Goal: Find specific page/section: Find specific page/section

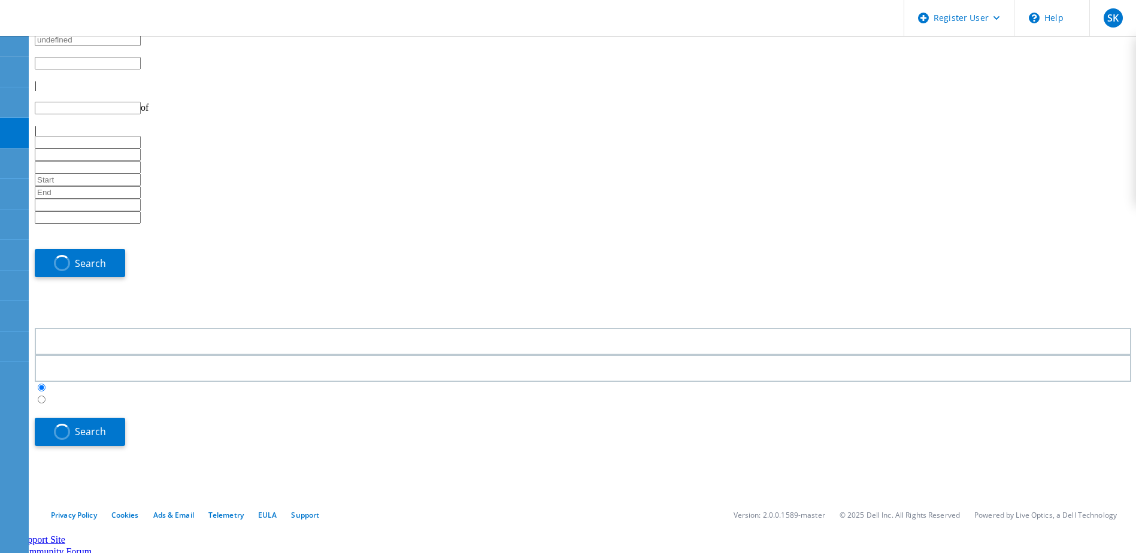
type input "1"
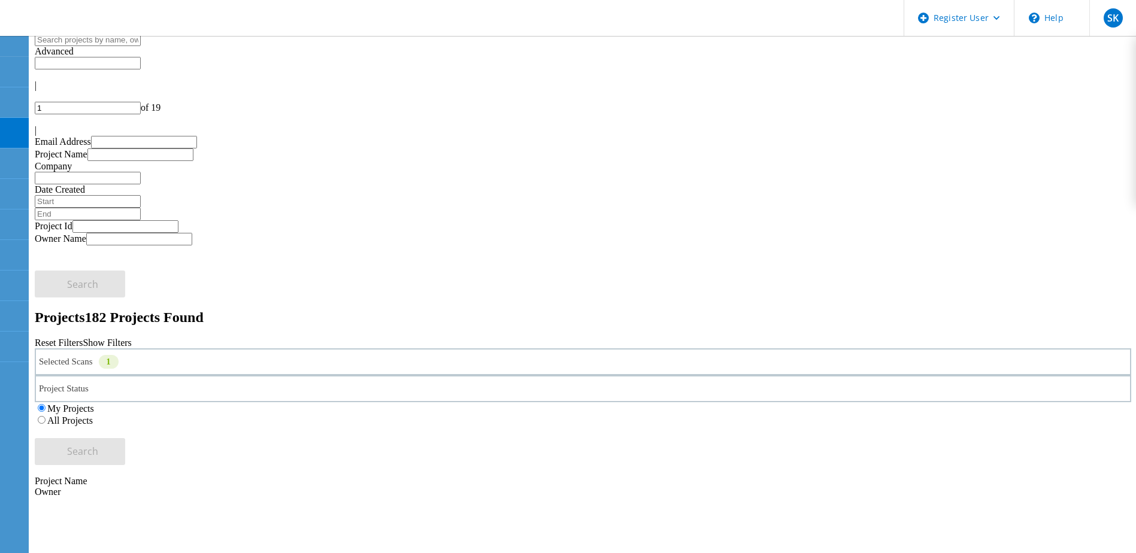
click at [301, 349] on div "Selected Scans 1" at bounding box center [583, 362] width 1097 height 27
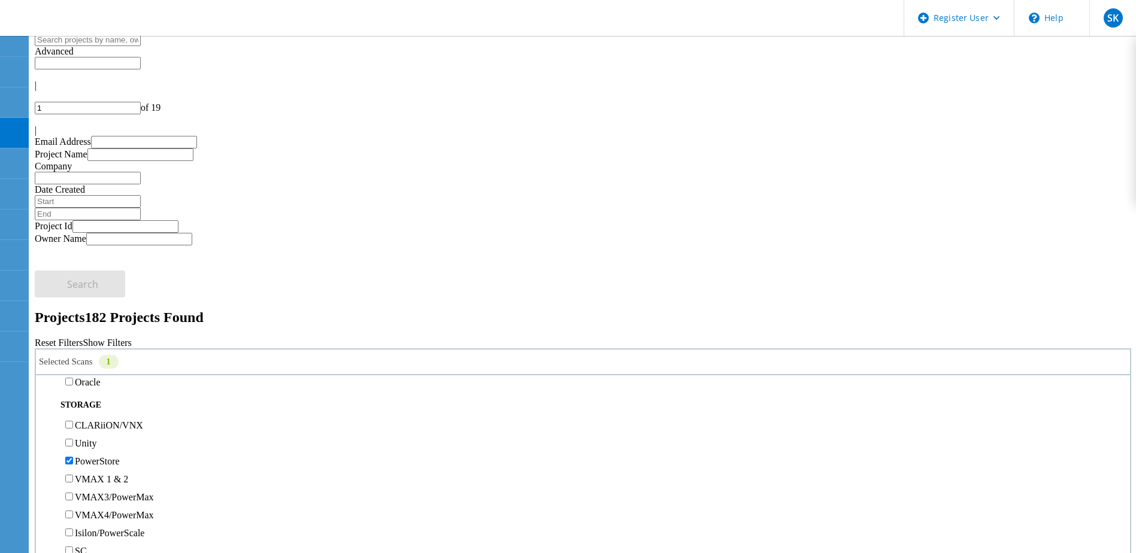
scroll to position [299, 0]
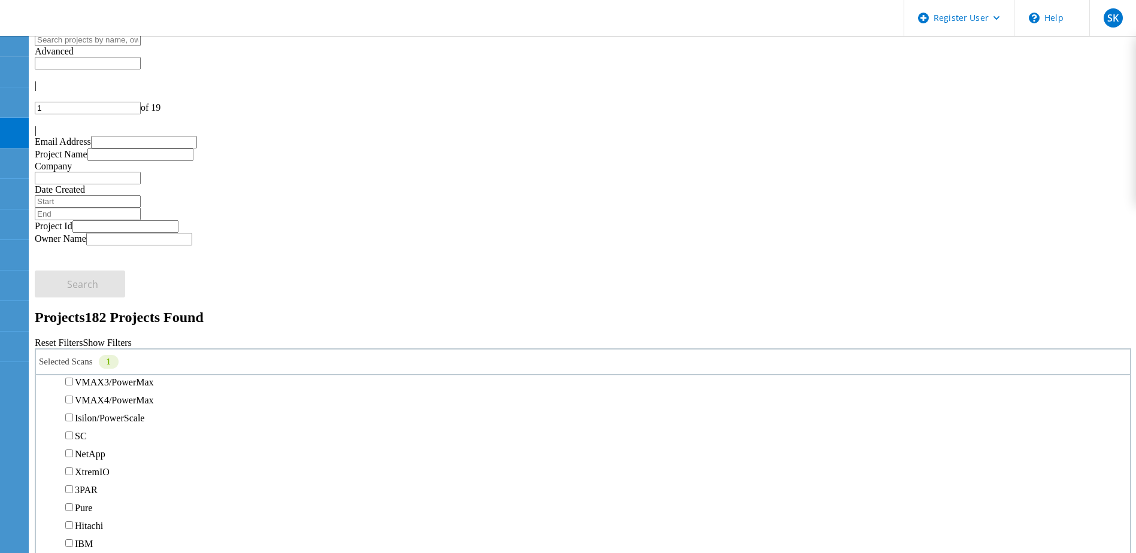
click at [120, 341] on label "PowerStore" at bounding box center [97, 346] width 45 height 10
click at [73, 342] on input "PowerStore" at bounding box center [69, 346] width 8 height 8
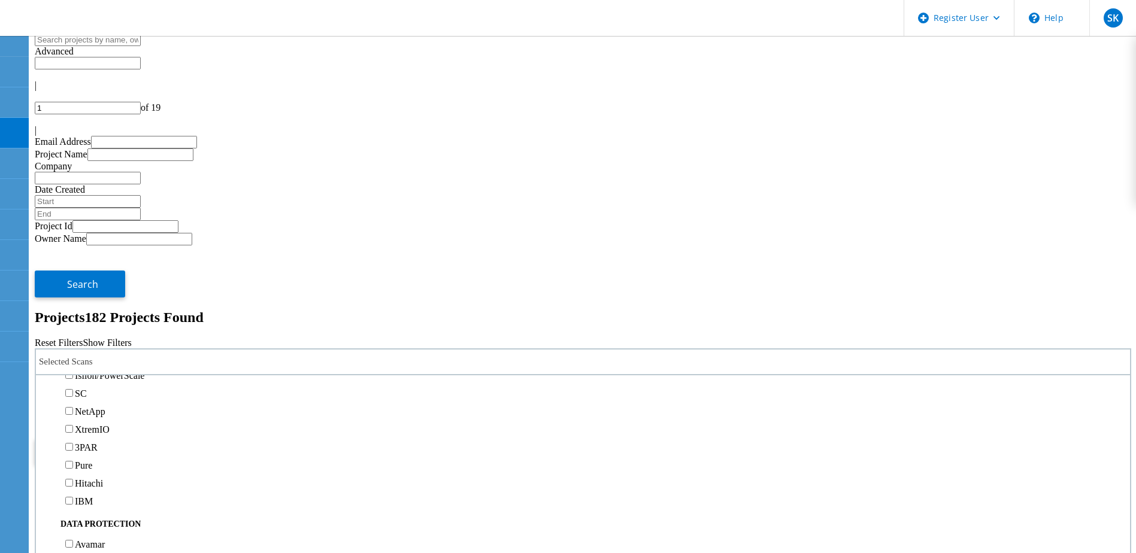
scroll to position [419, 0]
click at [145, 276] on label "VMAX4/PowerMax" at bounding box center [114, 281] width 79 height 10
click at [73, 276] on input "VMAX4/PowerMax" at bounding box center [69, 280] width 8 height 8
click at [125, 438] on button "Search" at bounding box center [80, 451] width 90 height 27
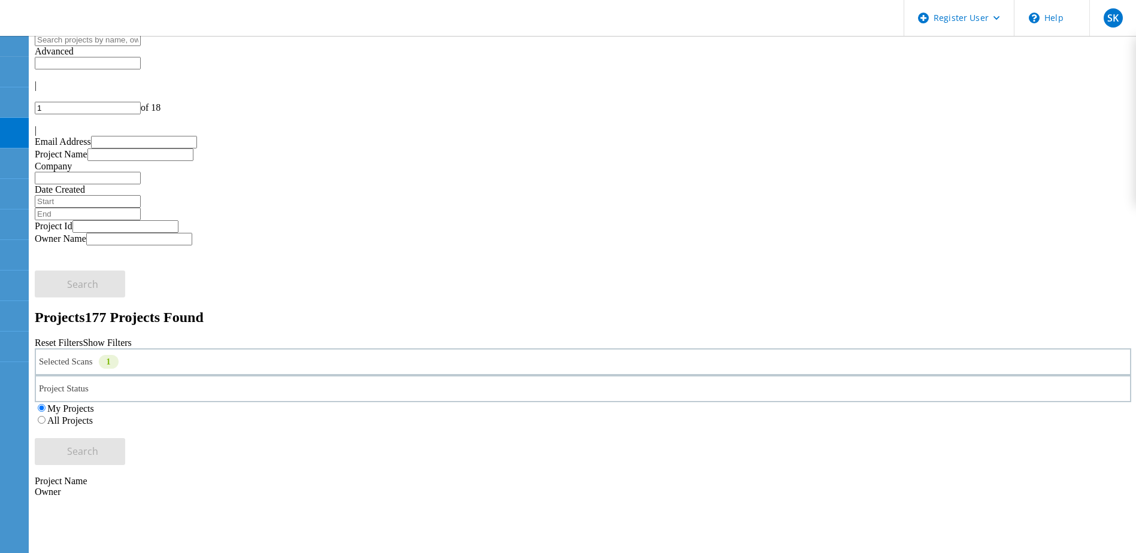
click at [93, 416] on label "All Projects" at bounding box center [70, 421] width 46 height 10
click at [46, 416] on input "All Projects" at bounding box center [42, 420] width 8 height 8
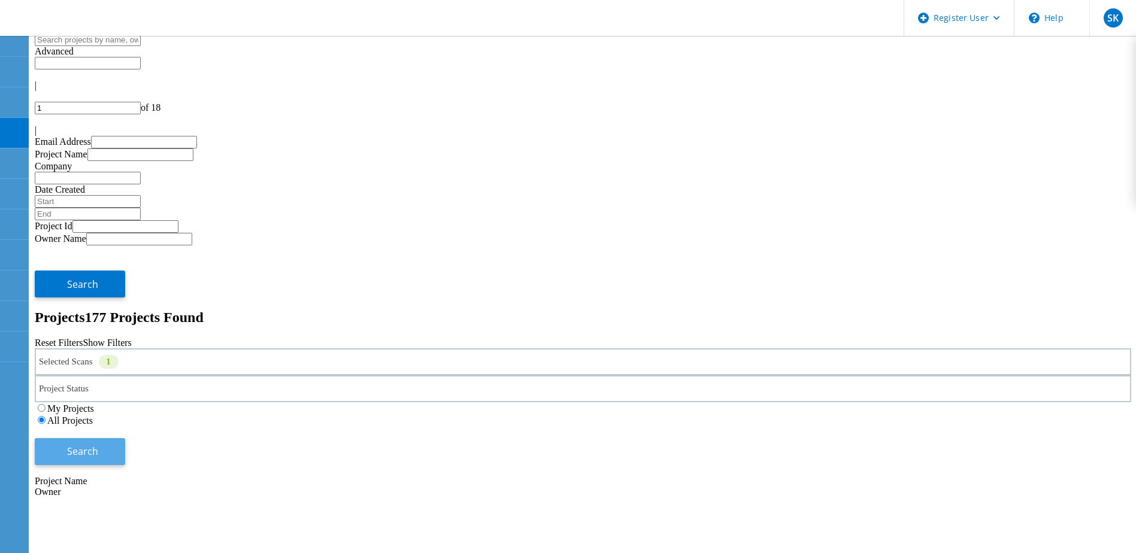
click at [125, 438] on button "Search" at bounding box center [80, 451] width 90 height 27
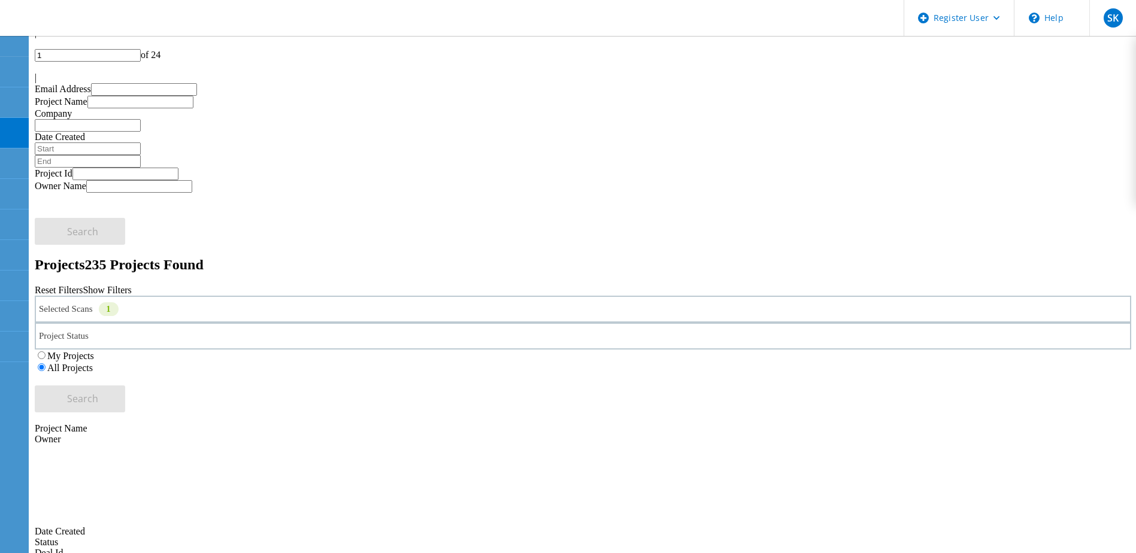
scroll to position [0, 0]
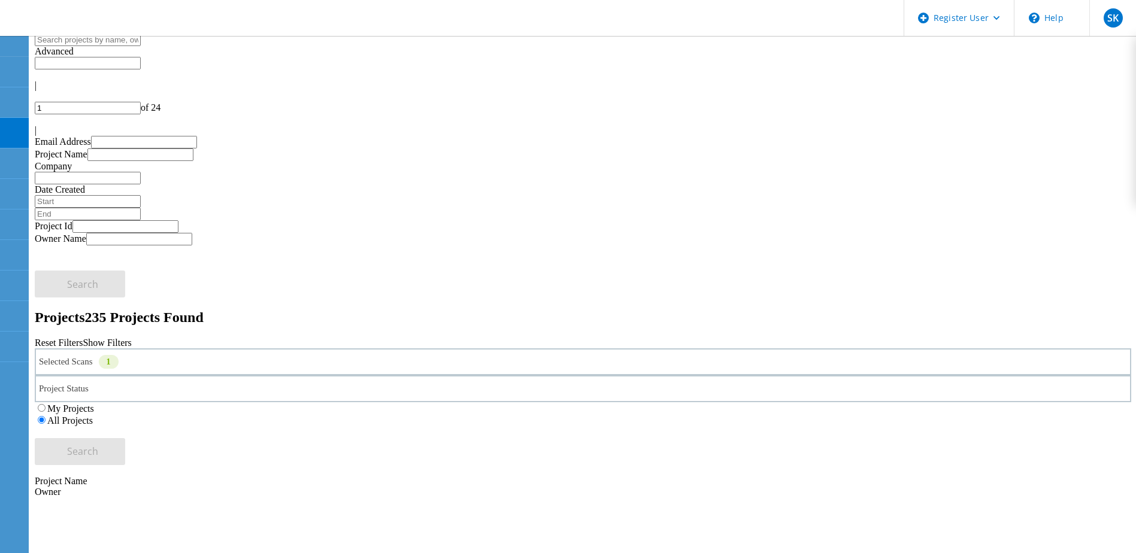
click at [317, 349] on div "Selected Scans 1" at bounding box center [583, 362] width 1097 height 27
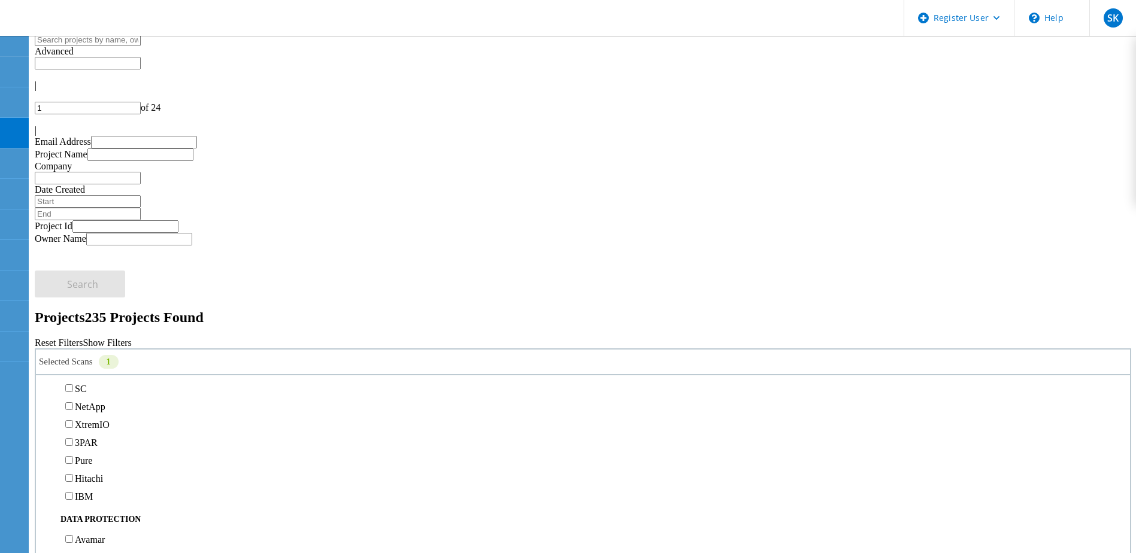
scroll to position [359, 0]
click at [147, 331] on div "VMAX4/PowerMax" at bounding box center [583, 340] width 1082 height 18
click at [147, 335] on label "VMAX4/PowerMax" at bounding box center [114, 340] width 79 height 10
click at [73, 336] on input "VMAX4/PowerMax" at bounding box center [69, 340] width 8 height 8
click at [154, 317] on label "VMAX3/PowerMax" at bounding box center [114, 322] width 79 height 10
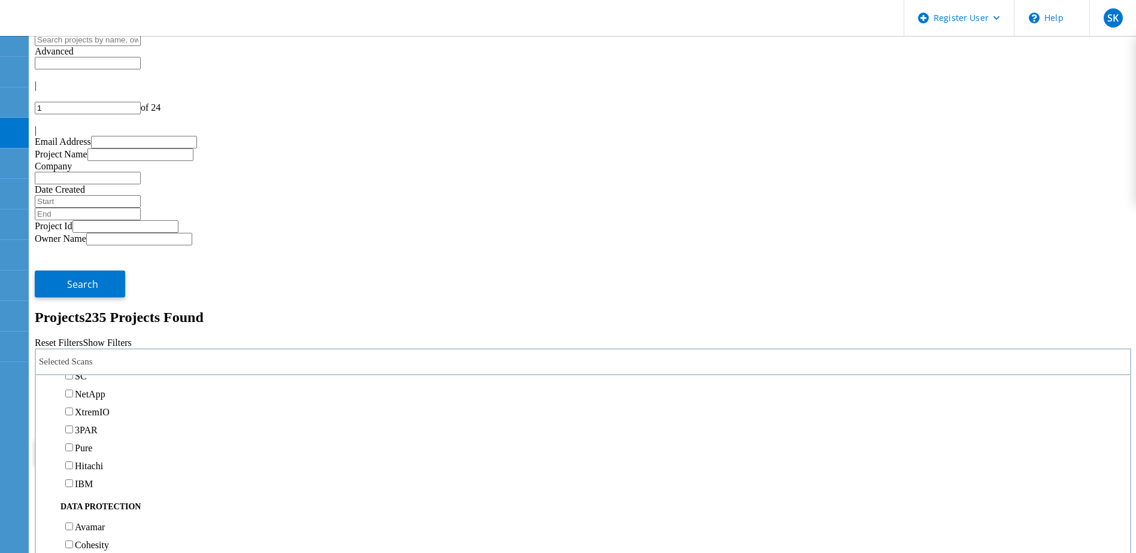
click at [73, 318] on input "VMAX3/PowerMax" at bounding box center [69, 322] width 8 height 8
click at [125, 438] on button "Search" at bounding box center [80, 451] width 90 height 27
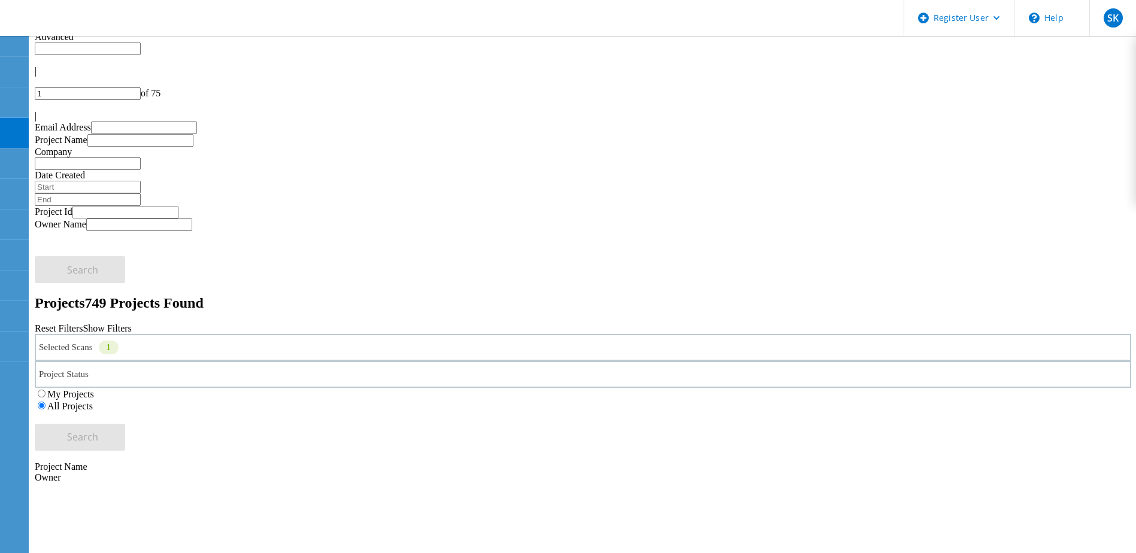
scroll to position [0, 0]
